Goal: Task Accomplishment & Management: Use online tool/utility

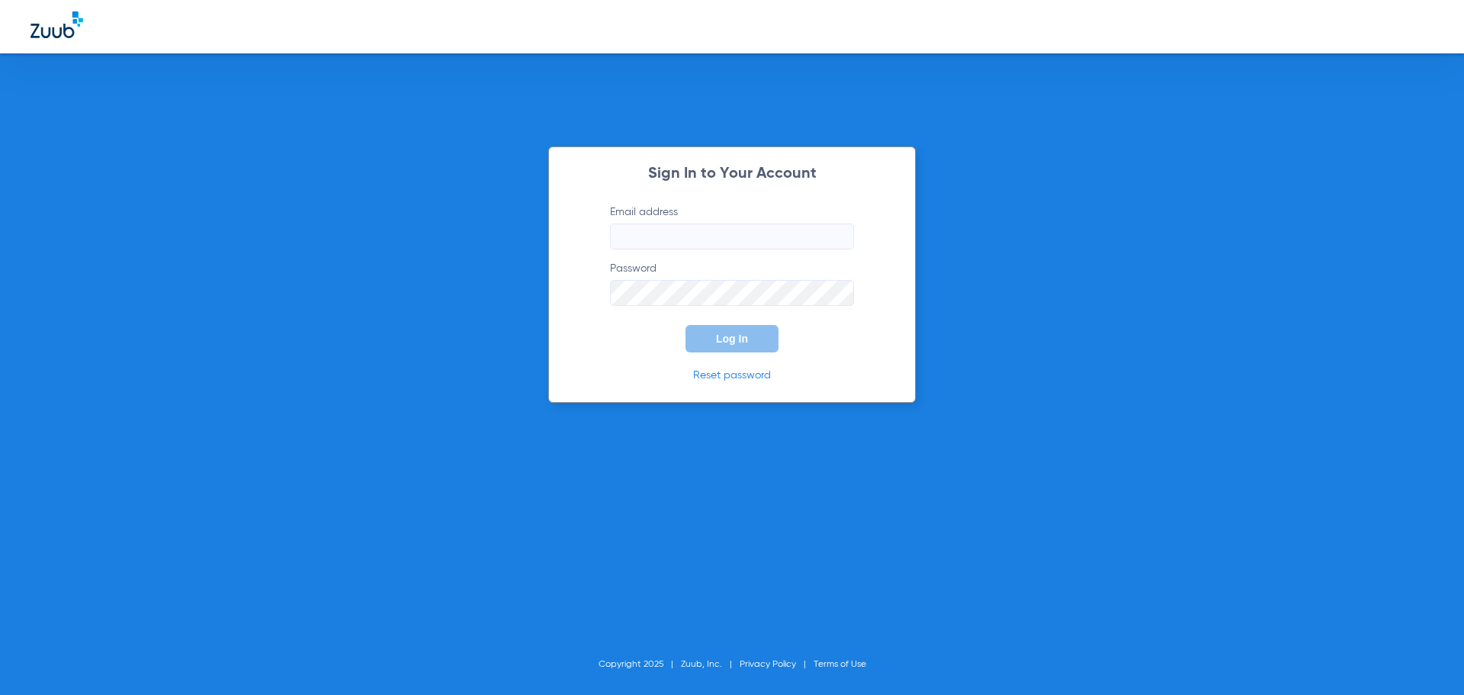
click at [712, 249] on form "Email address Password Log In" at bounding box center [732, 278] width 290 height 148
click at [712, 241] on input "Email address" at bounding box center [732, 236] width 244 height 26
click at [746, 228] on input "andreahernandez92" at bounding box center [732, 236] width 244 height 26
type input "[EMAIL_ADDRESS][DOMAIN_NAME]"
click at [686, 325] on button "Log In" at bounding box center [732, 338] width 93 height 27
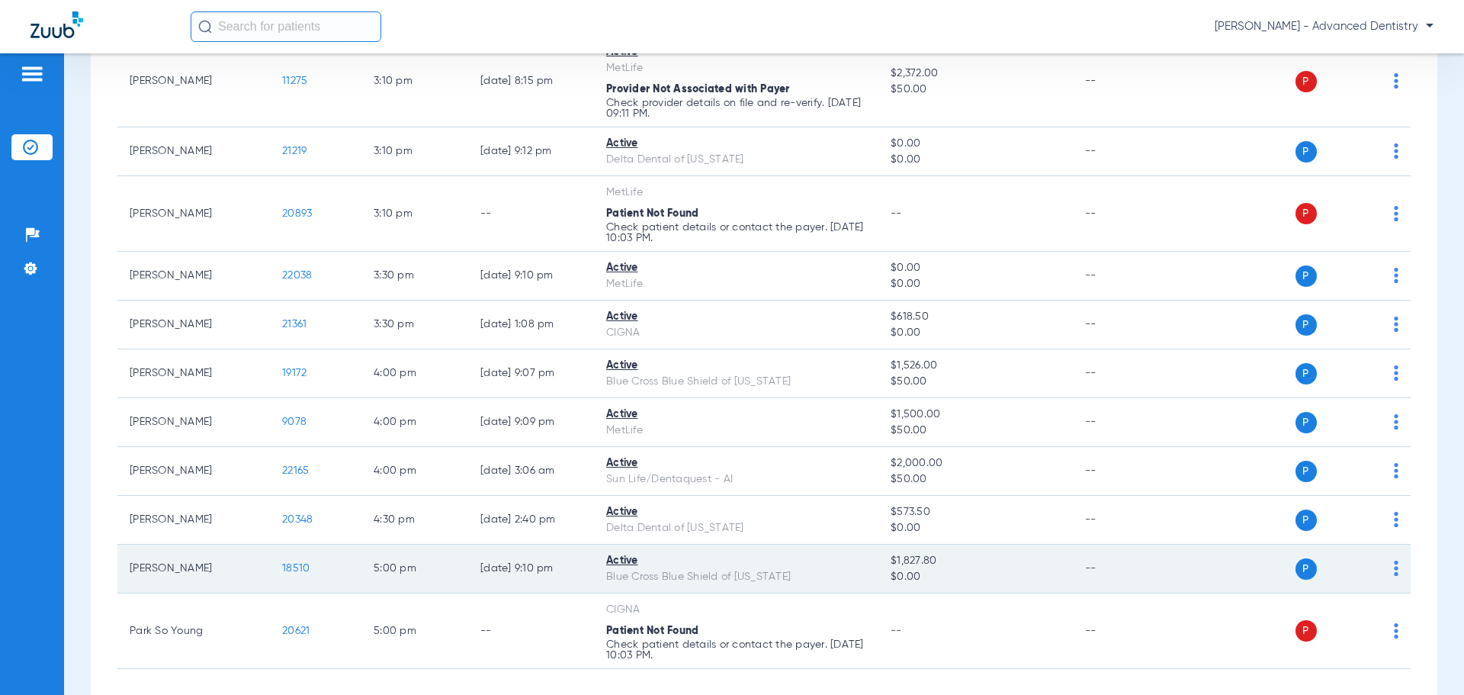
scroll to position [2050, 0]
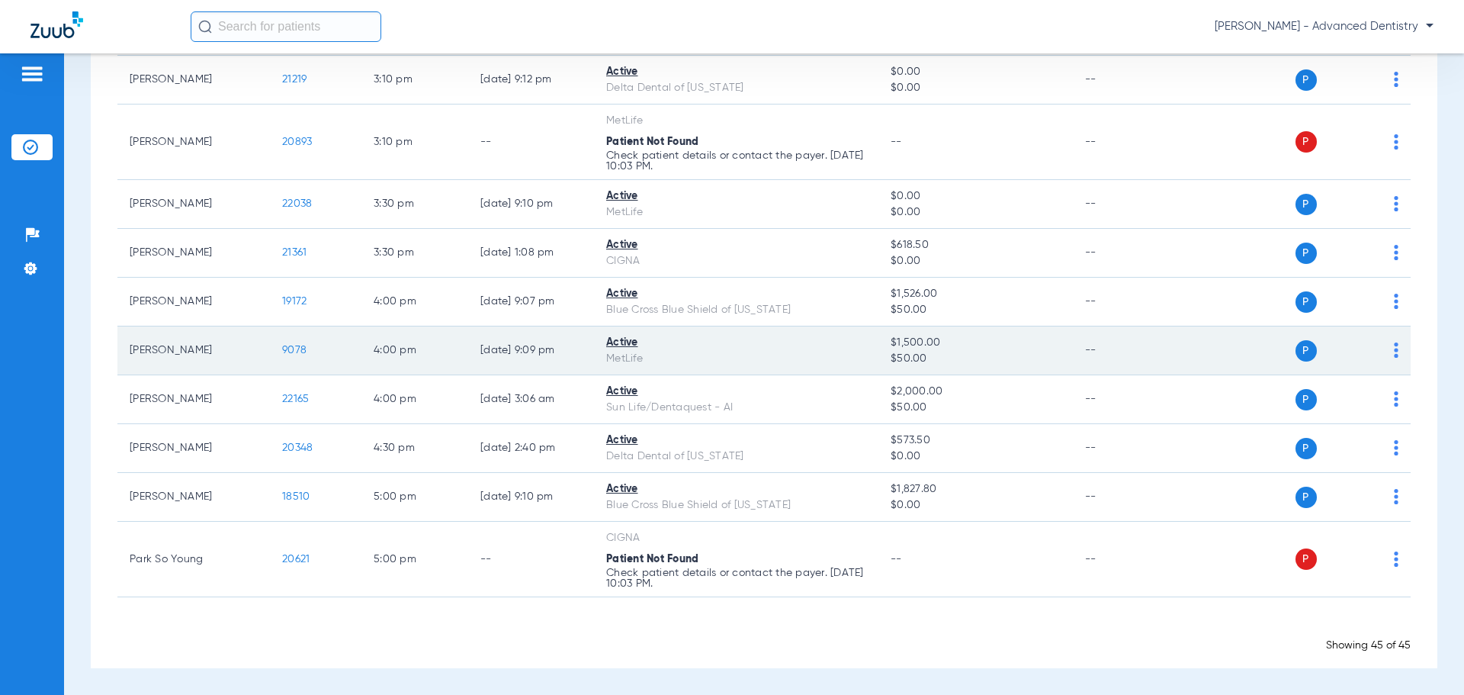
click at [301, 348] on span "9078" at bounding box center [294, 350] width 24 height 11
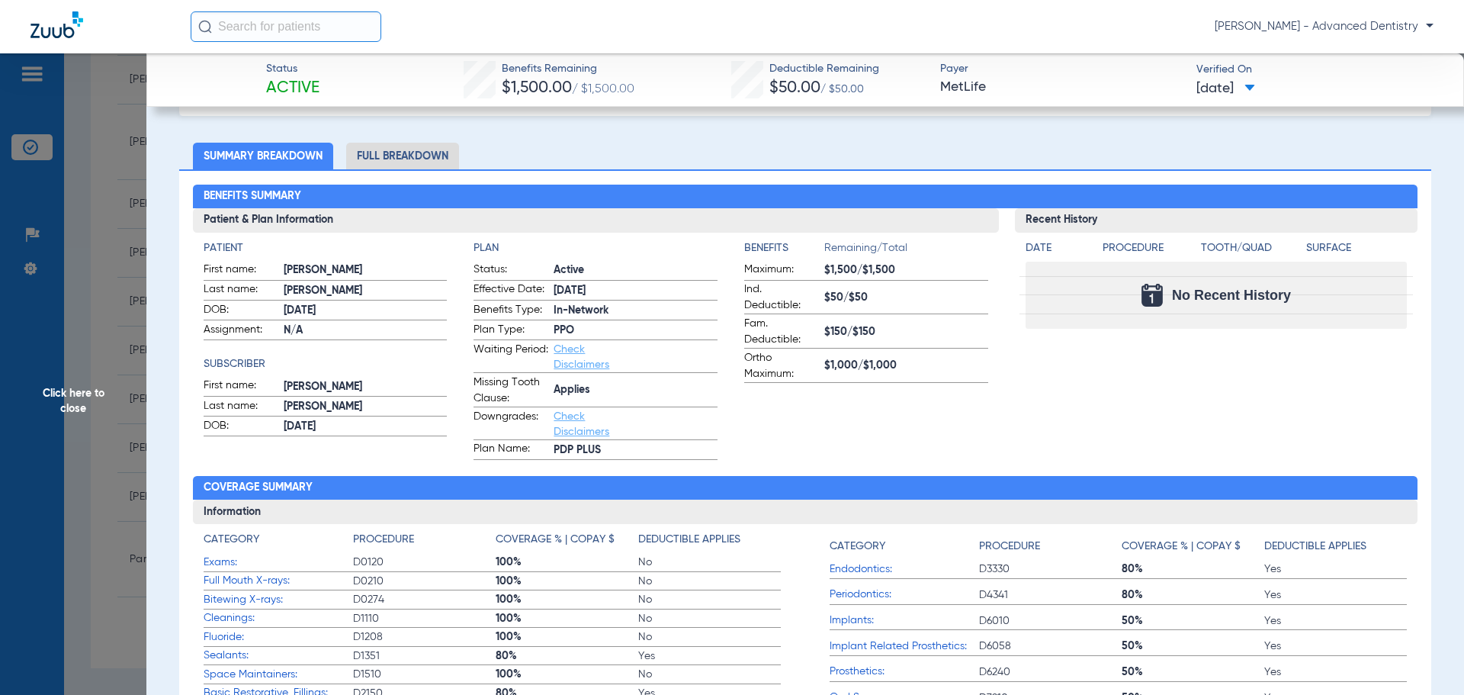
scroll to position [0, 0]
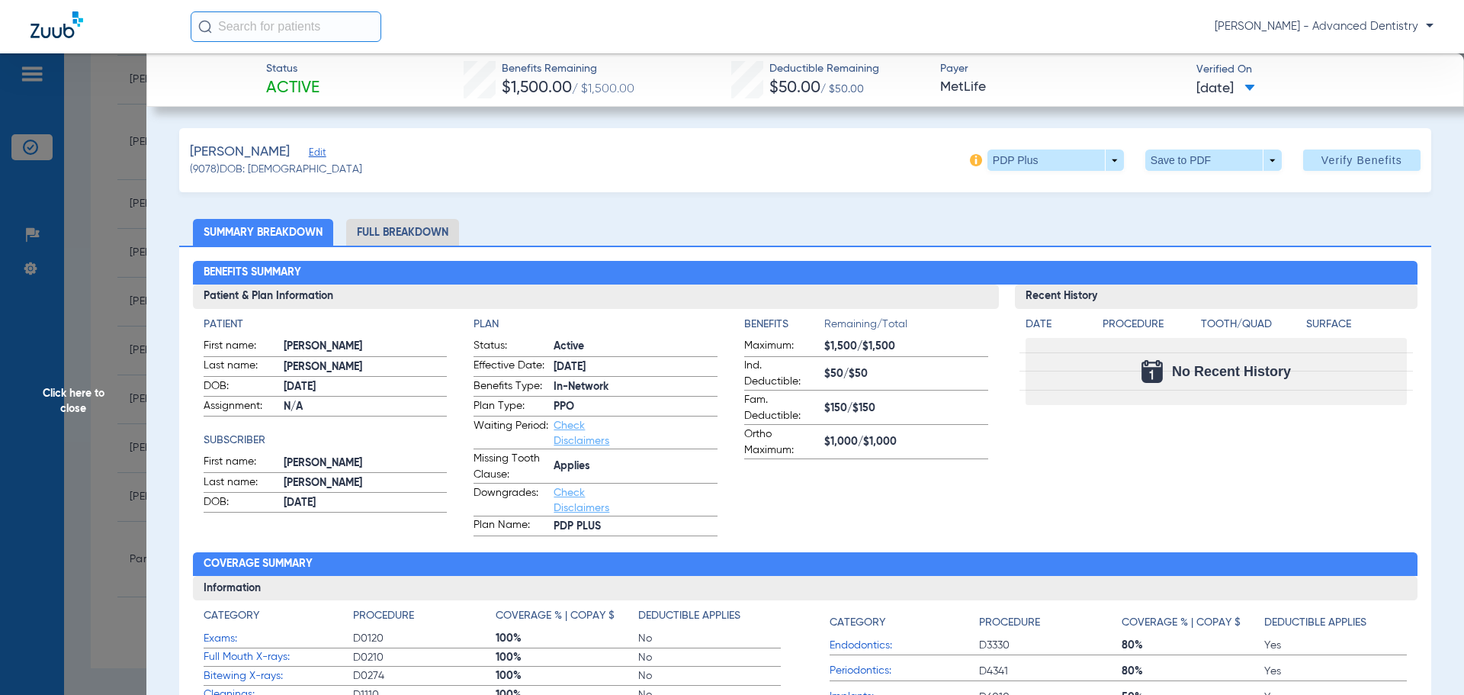
click at [323, 156] on span "Edit" at bounding box center [316, 154] width 14 height 14
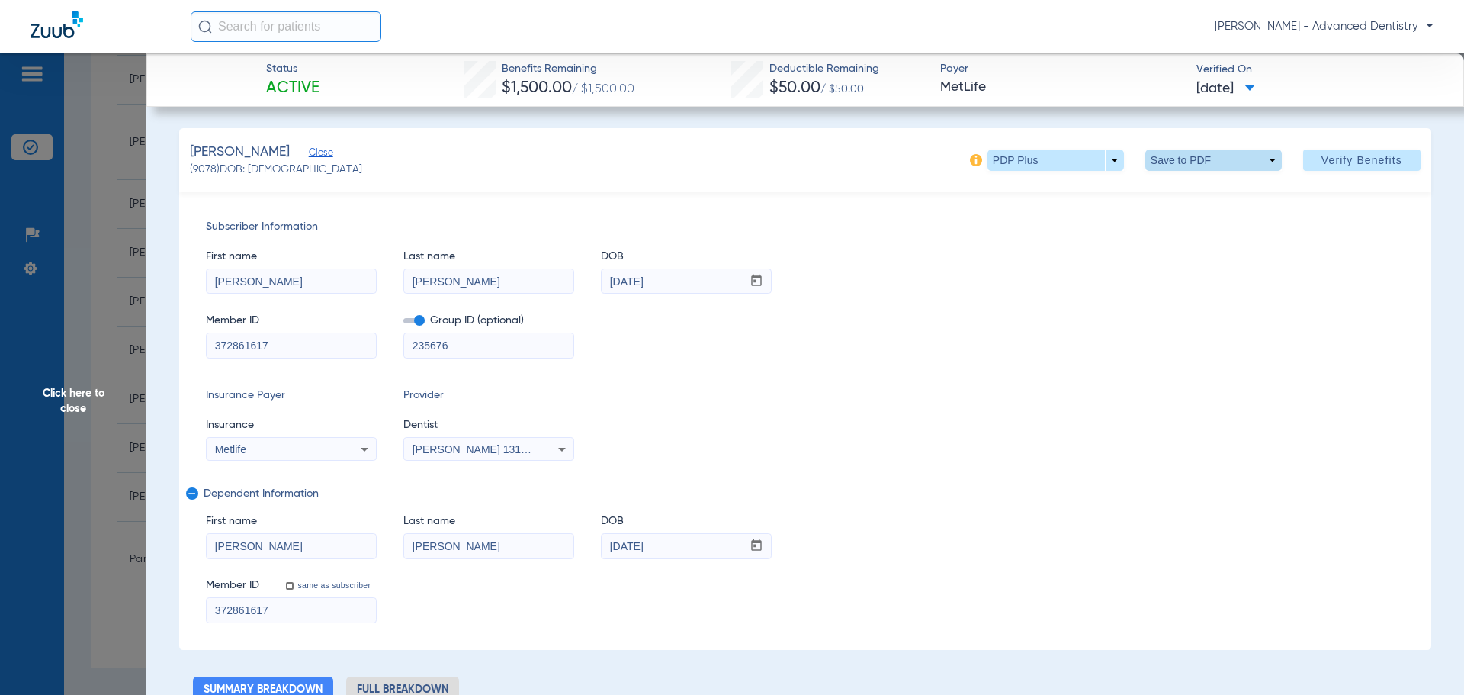
click at [1195, 157] on span at bounding box center [1213, 160] width 37 height 37
click at [1187, 184] on button "insert_drive_file Save to PDF" at bounding box center [1192, 190] width 115 height 31
drag, startPoint x: 280, startPoint y: 341, endPoint x: 172, endPoint y: 326, distance: 109.3
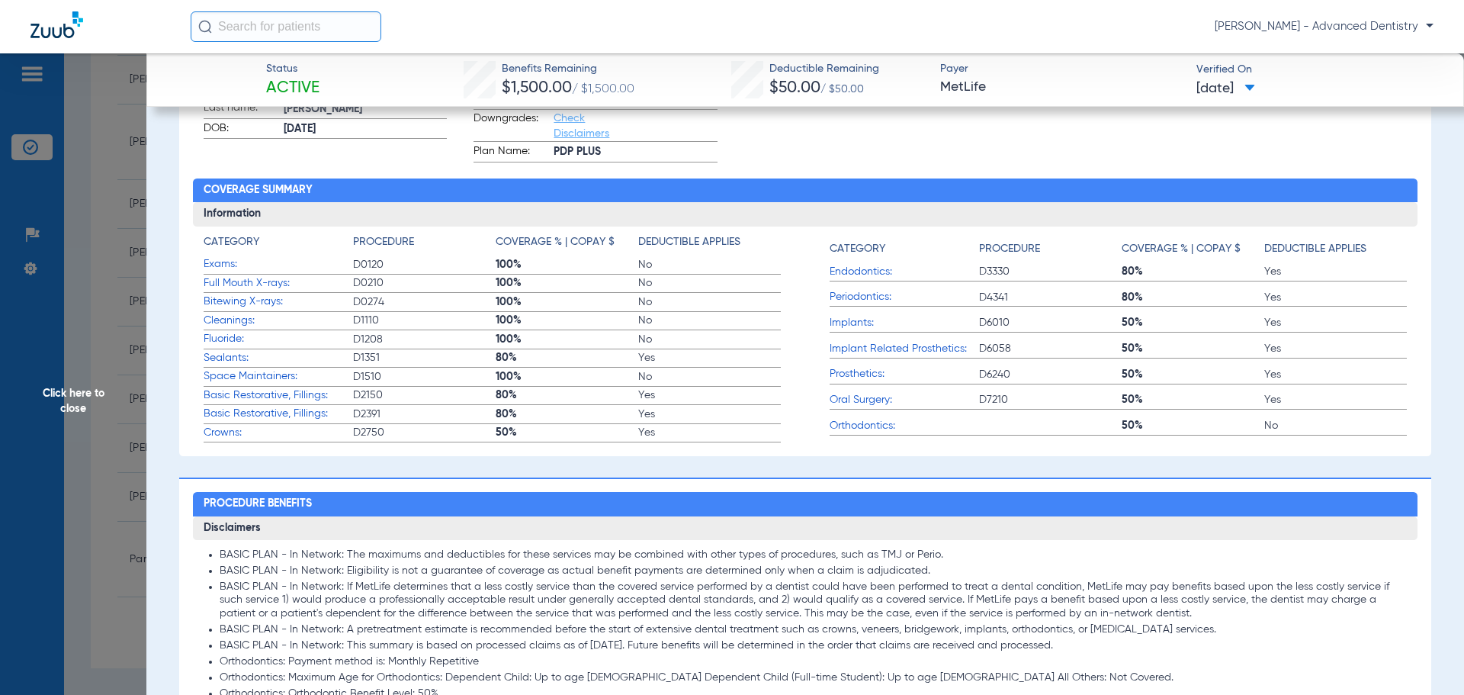
scroll to position [763, 0]
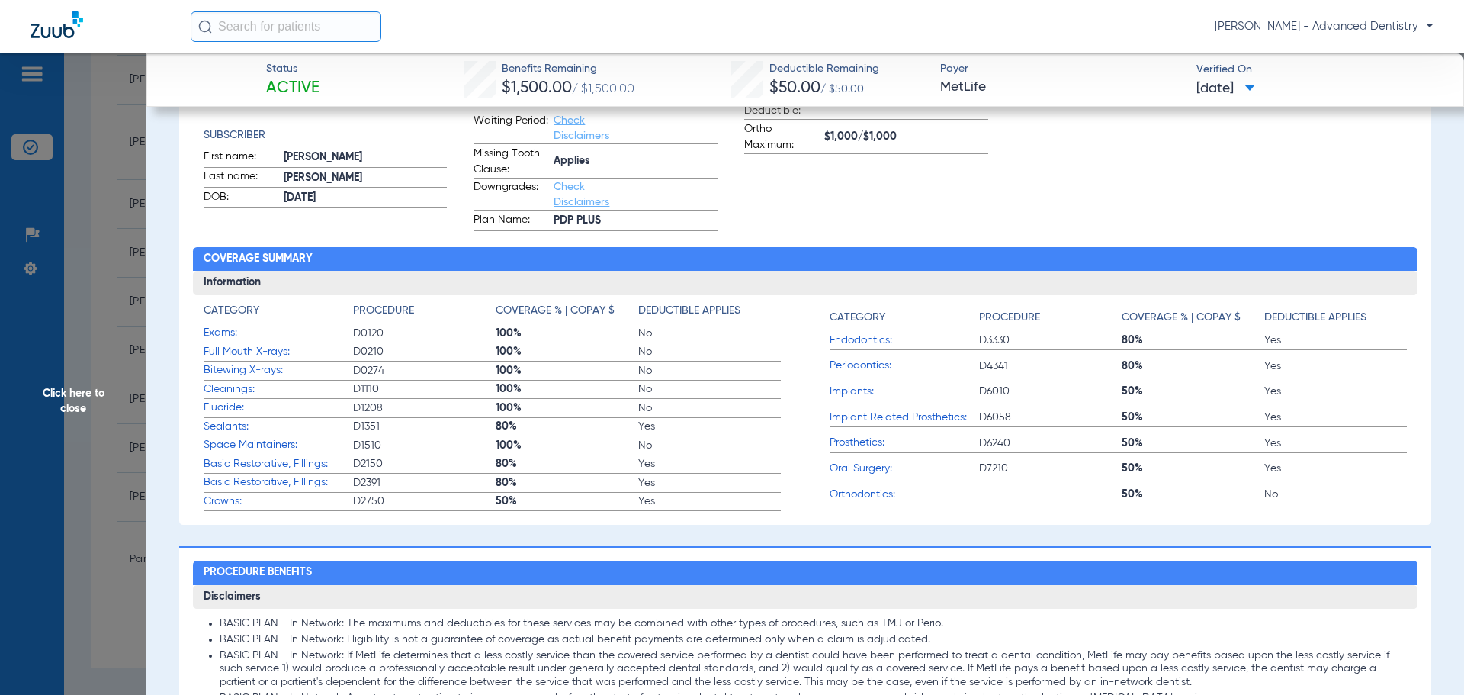
drag, startPoint x: 38, startPoint y: 393, endPoint x: 76, endPoint y: 398, distance: 37.7
click at [37, 392] on span "Click here to close" at bounding box center [73, 400] width 146 height 695
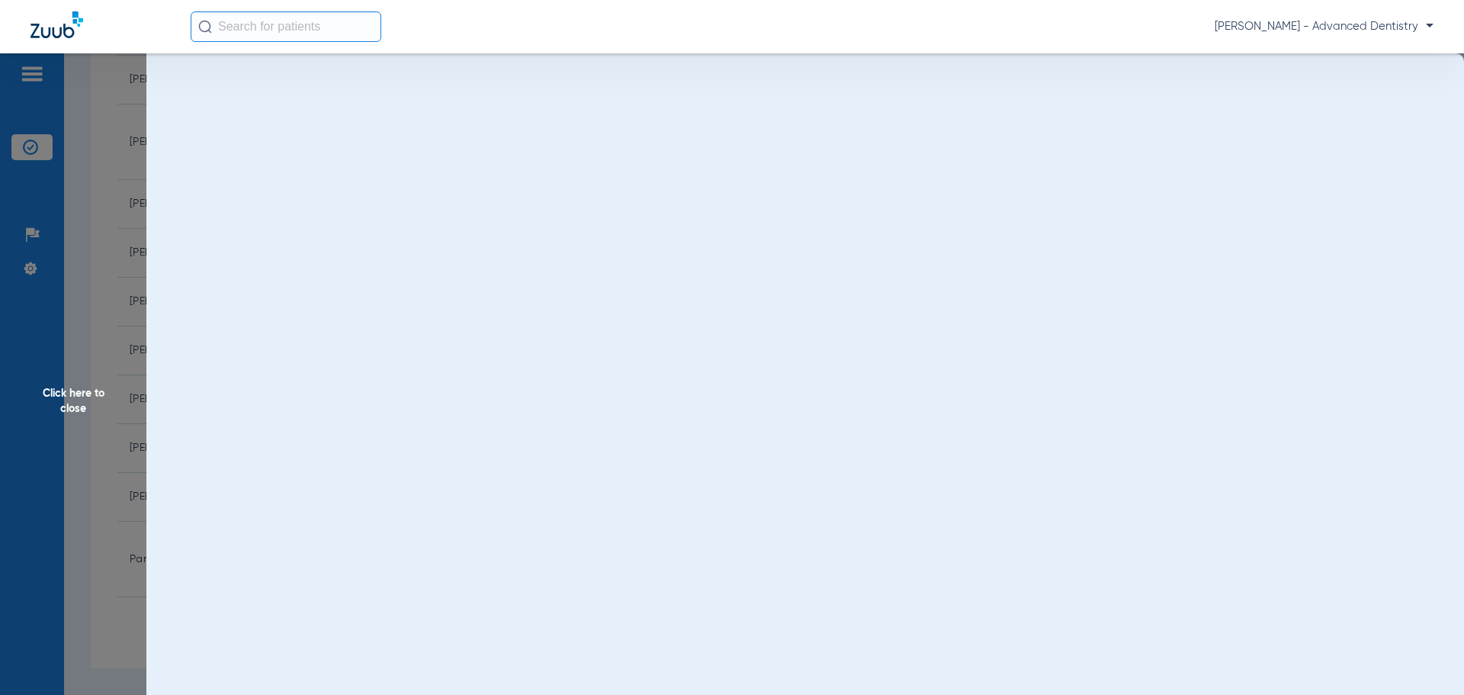
scroll to position [0, 0]
click at [77, 398] on span "Click here to close" at bounding box center [73, 400] width 146 height 695
